Goal: Task Accomplishment & Management: Manage account settings

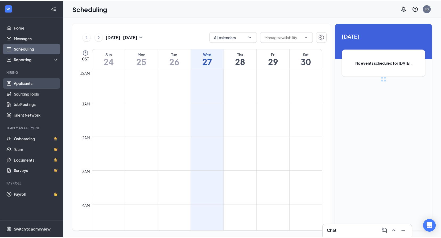
scroll to position [261, 0]
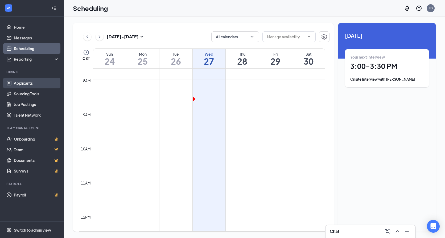
click at [23, 80] on link "Applicants" at bounding box center [36, 83] width 45 height 11
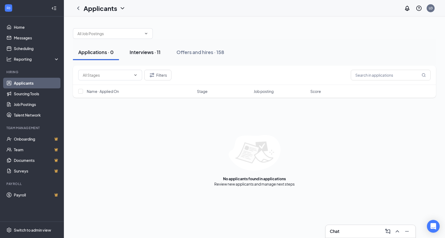
click at [145, 52] on div "Interviews · 11" at bounding box center [144, 52] width 31 height 7
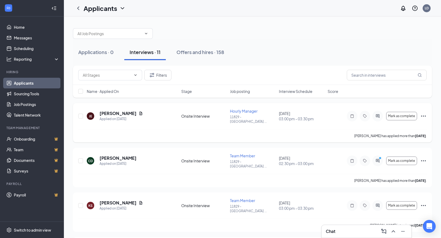
click at [423, 113] on icon "Ellipses" at bounding box center [423, 116] width 6 height 6
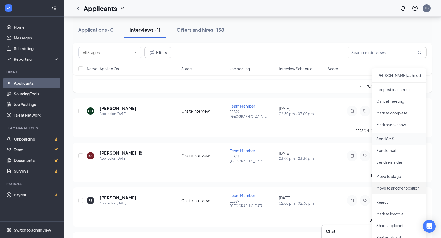
scroll to position [160, 0]
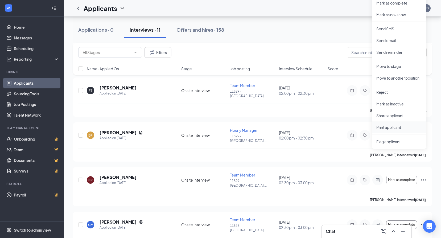
click at [392, 126] on p "Print applicant" at bounding box center [399, 126] width 46 height 5
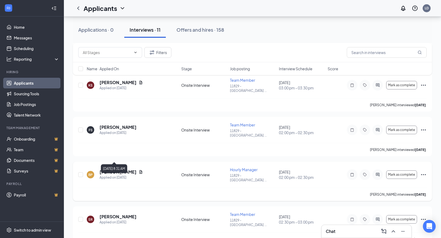
scroll to position [133, 0]
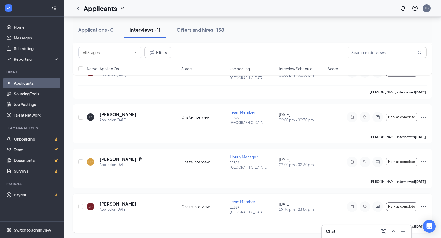
click at [422, 203] on icon "Ellipses" at bounding box center [423, 206] width 6 height 6
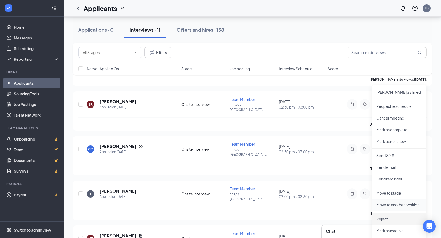
scroll to position [239, 0]
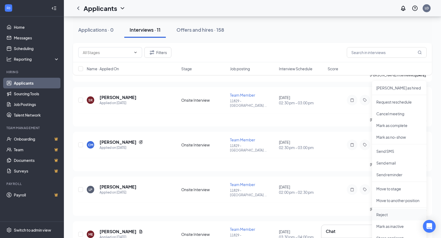
click at [384, 215] on p "Reject" at bounding box center [399, 214] width 46 height 5
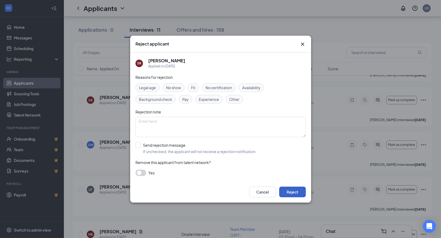
click at [291, 190] on button "Reject" at bounding box center [292, 191] width 27 height 11
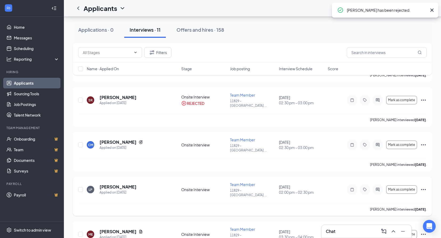
click at [422, 186] on icon "Ellipses" at bounding box center [423, 189] width 6 height 6
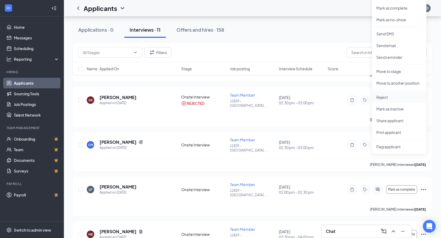
click at [385, 97] on p "Reject" at bounding box center [399, 96] width 46 height 5
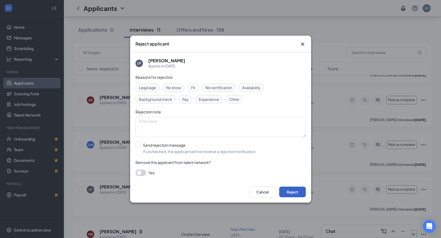
click at [294, 189] on button "Reject" at bounding box center [292, 191] width 27 height 11
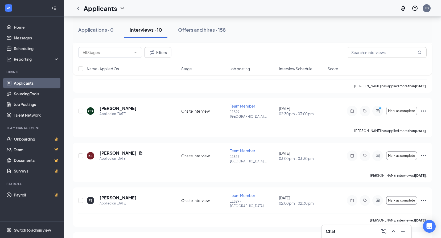
scroll to position [479, 0]
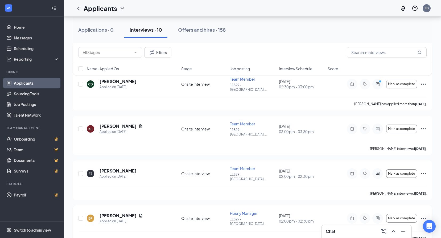
click at [423, 215] on icon "Ellipses" at bounding box center [423, 218] width 6 height 6
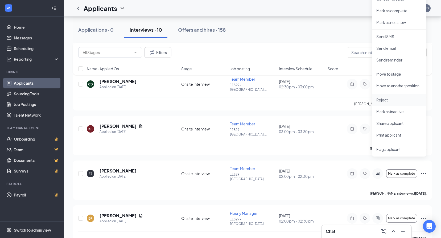
click at [388, 99] on p "Reject" at bounding box center [399, 99] width 46 height 5
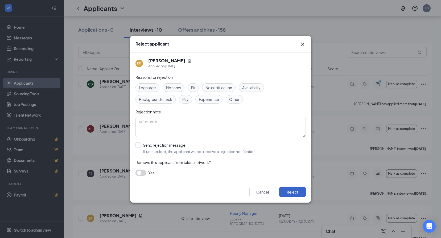
click at [291, 190] on button "Reject" at bounding box center [292, 191] width 27 height 11
